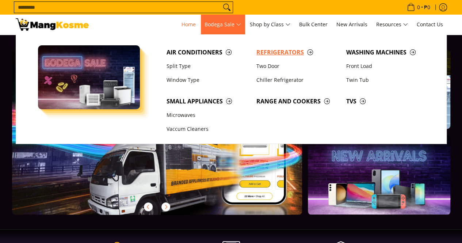
click at [270, 54] on span "Refrigerators" at bounding box center [298, 52] width 83 height 9
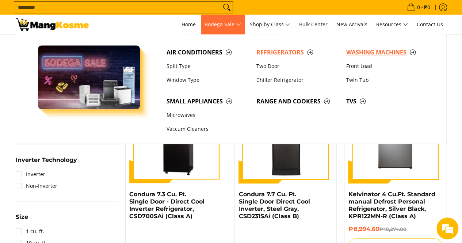
click at [353, 50] on span "Washing Machines" at bounding box center [387, 52] width 83 height 9
